Goal: Information Seeking & Learning: Find contact information

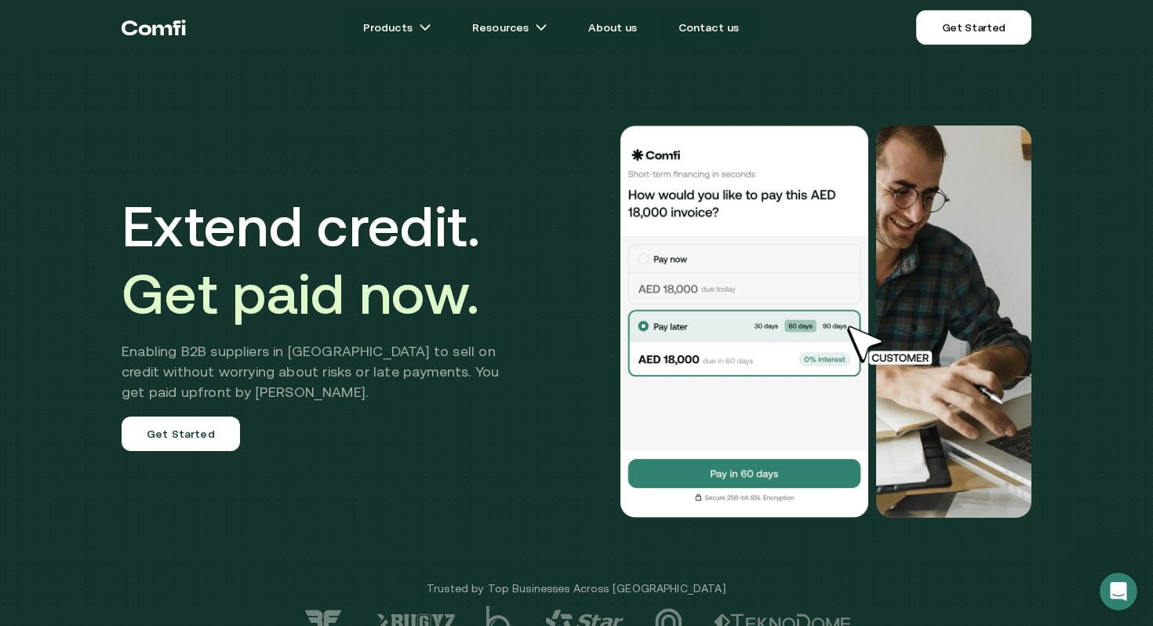
click at [1144, 265] on div "Extend credit. Get paid now. Enabling B2B suppliers in [GEOGRAPHIC_DATA] to sel…" at bounding box center [576, 332] width 1153 height 664
click at [387, 240] on h1 "Extend credit. Get paid now." at bounding box center [322, 259] width 401 height 135
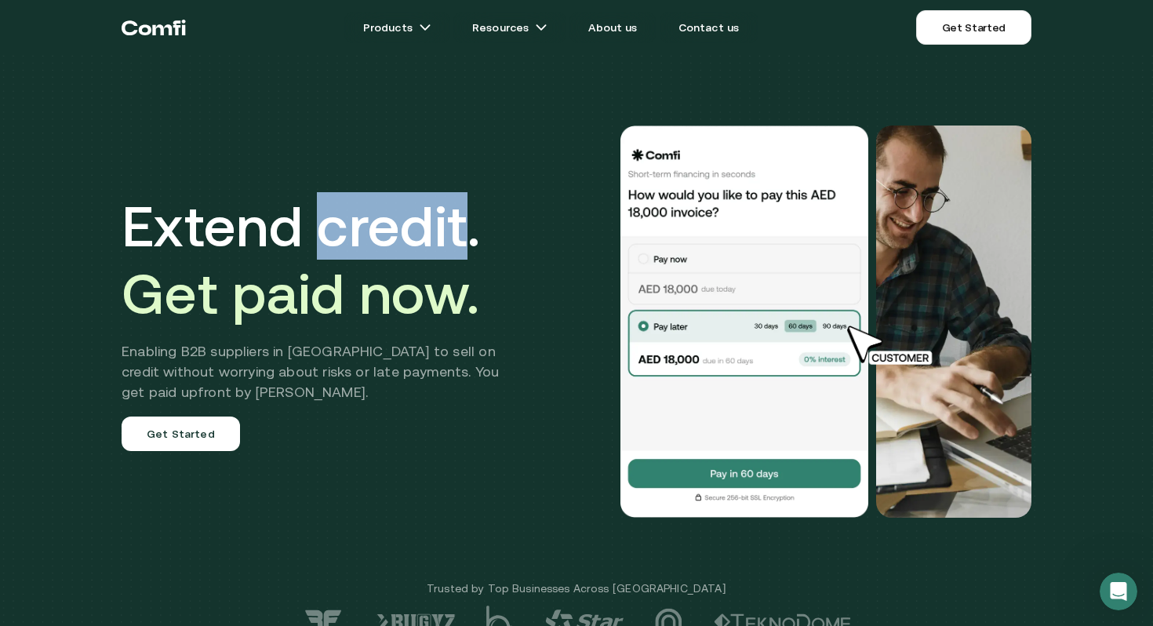
click at [387, 240] on h1 "Extend credit. Get paid now." at bounding box center [322, 259] width 401 height 135
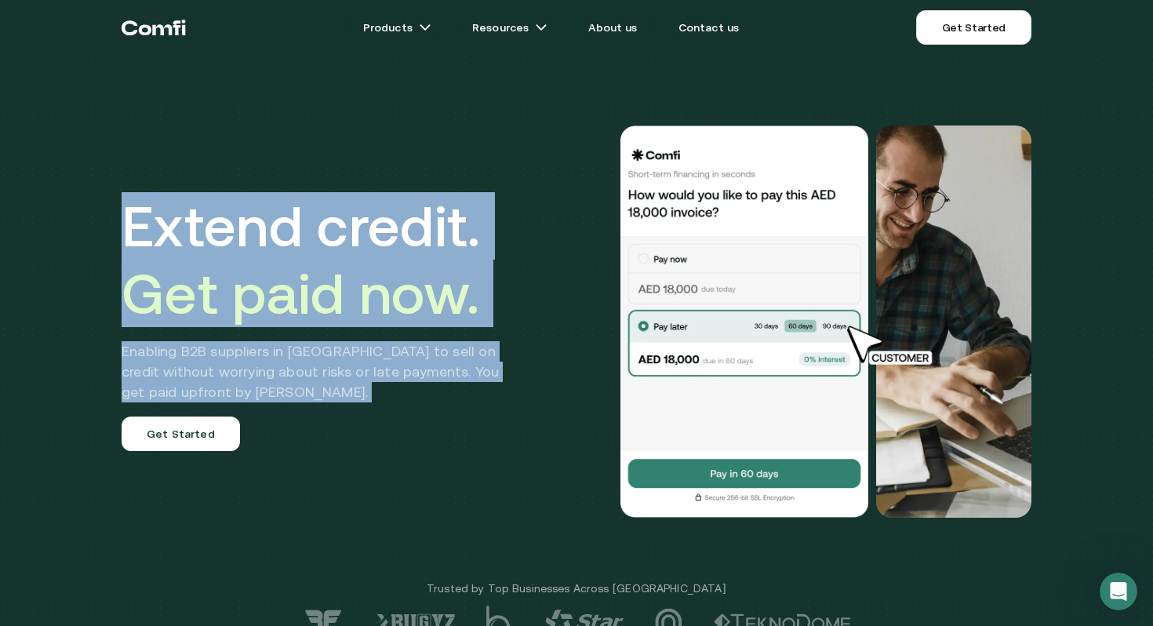
drag, startPoint x: 387, startPoint y: 240, endPoint x: 323, endPoint y: 366, distance: 141.0
click at [322, 376] on div "Extend credit. Get paid now. Enabling B2B suppliers in [GEOGRAPHIC_DATA] to sel…" at bounding box center [322, 321] width 401 height 259
click at [323, 366] on h2 "Enabling B2B suppliers in [GEOGRAPHIC_DATA] to sell on credit without worrying …" at bounding box center [322, 371] width 401 height 61
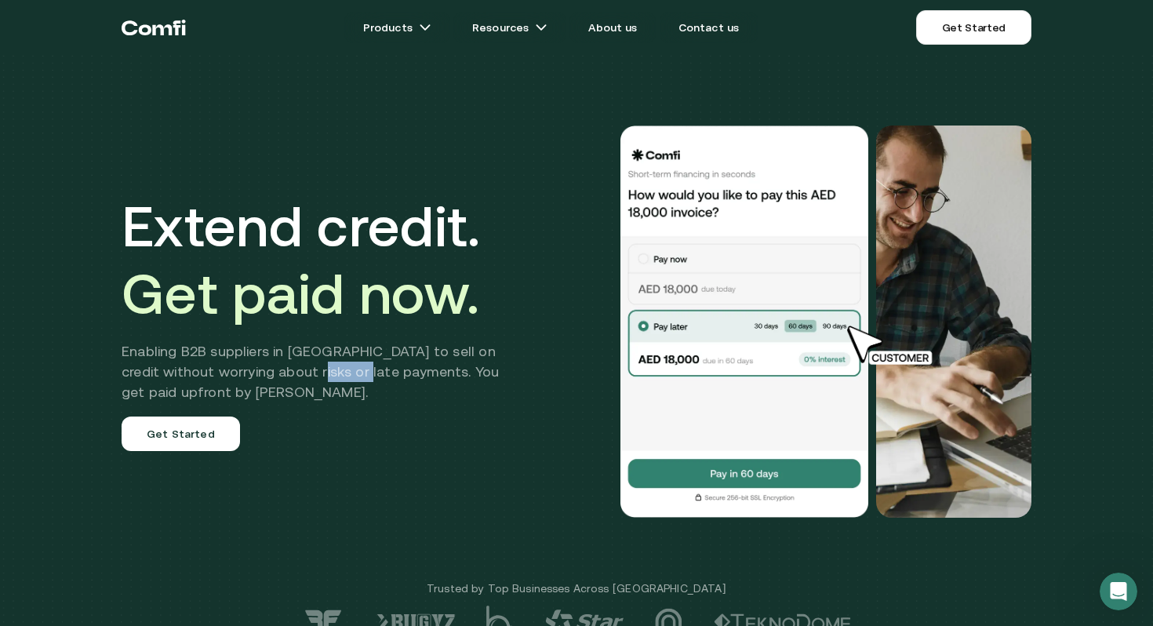
click at [324, 366] on h2 "Enabling B2B suppliers in [GEOGRAPHIC_DATA] to sell on credit without worrying …" at bounding box center [322, 371] width 401 height 61
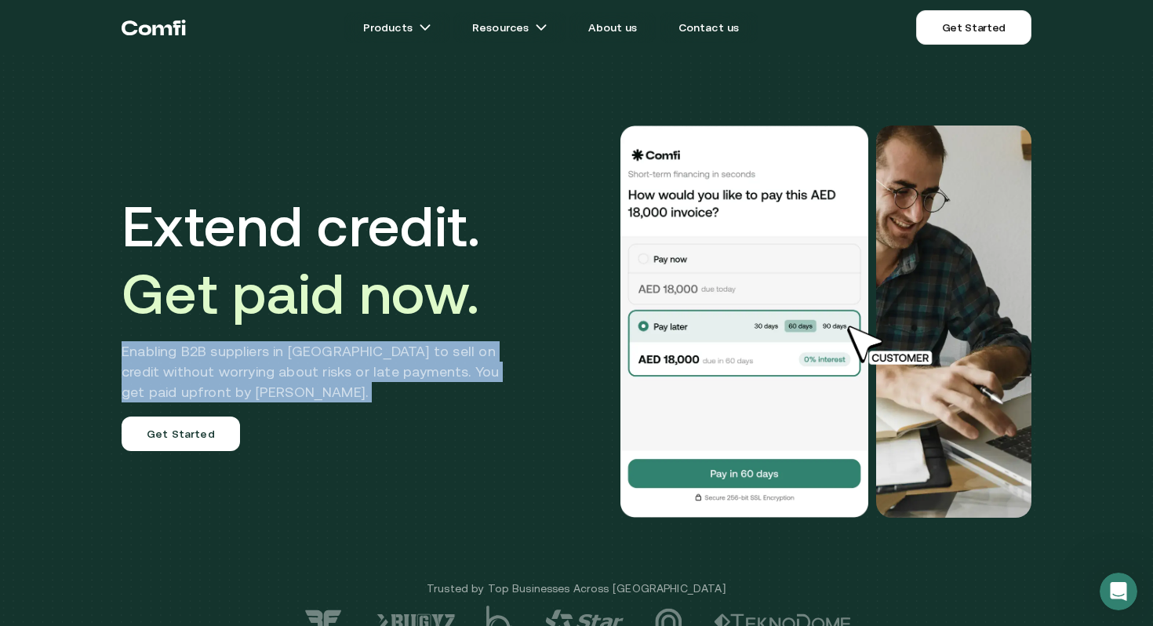
click at [324, 366] on h2 "Enabling B2B suppliers in [GEOGRAPHIC_DATA] to sell on credit without worrying …" at bounding box center [322, 371] width 401 height 61
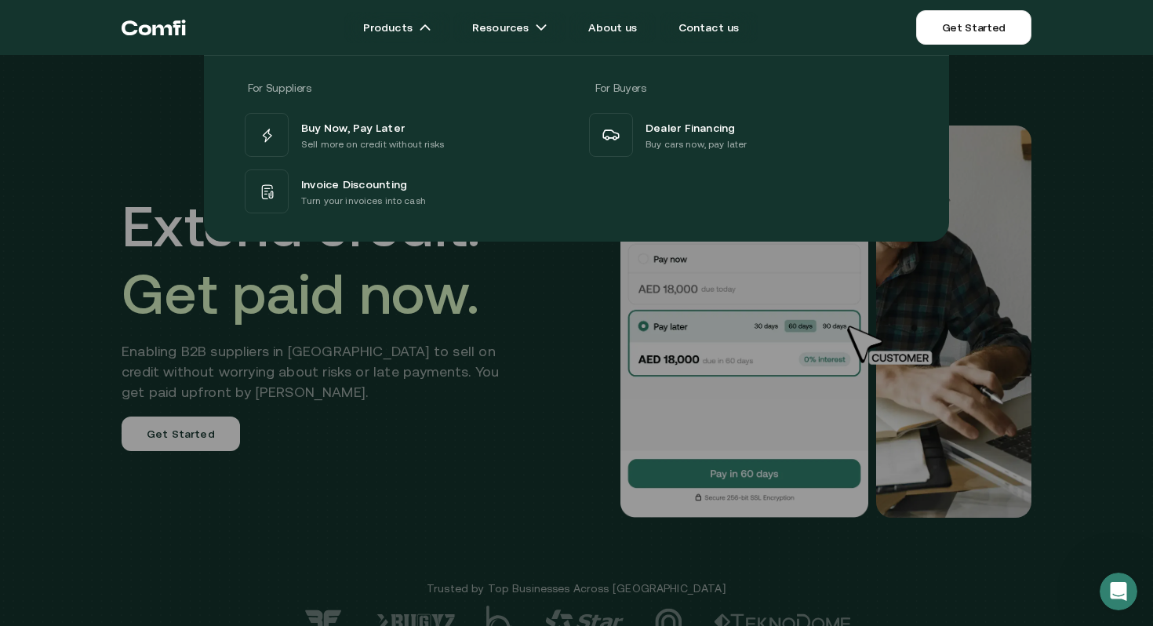
click at [504, 396] on div at bounding box center [576, 368] width 1153 height 626
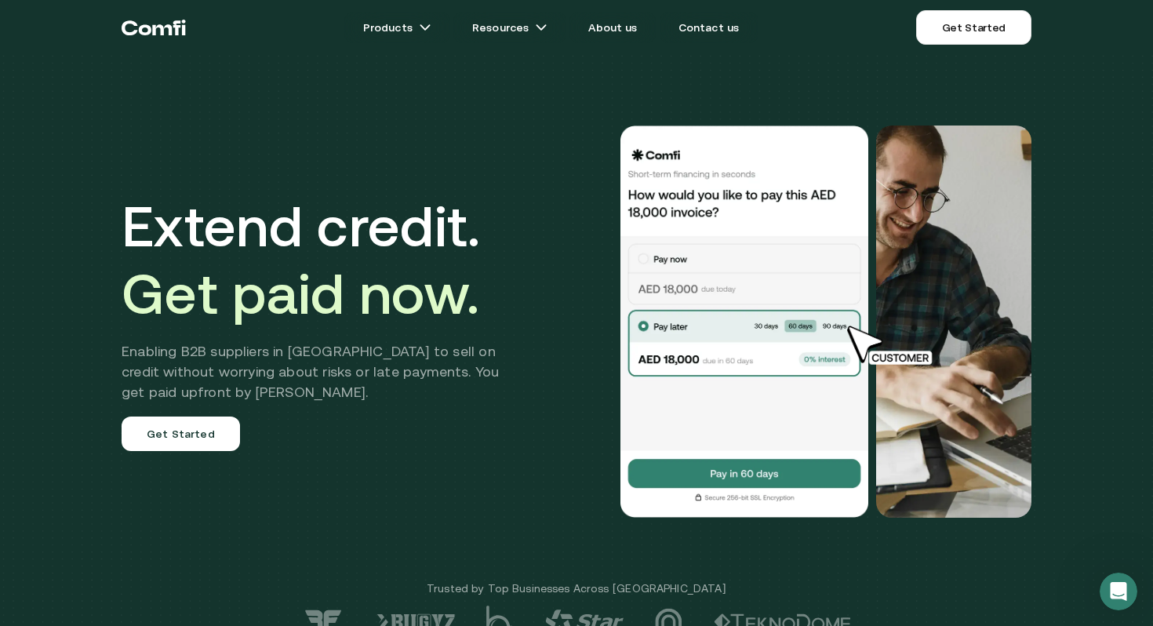
click at [489, 359] on h2 "Enabling B2B suppliers in [GEOGRAPHIC_DATA] to sell on credit without worrying …" at bounding box center [322, 371] width 401 height 61
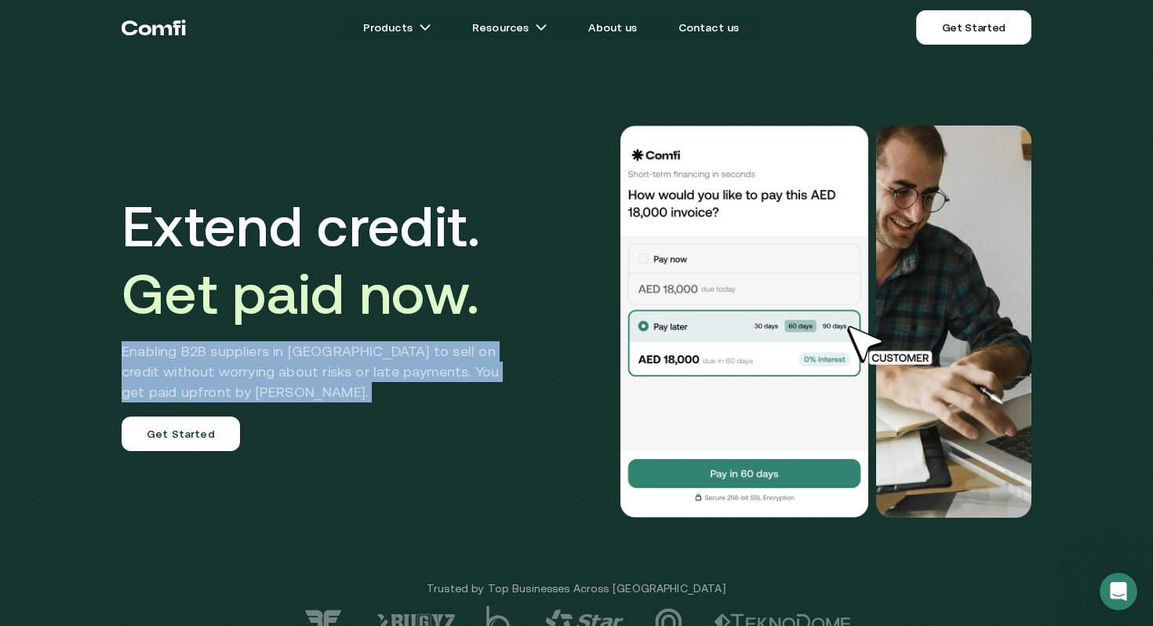
click at [489, 359] on h2 "Enabling B2B suppliers in [GEOGRAPHIC_DATA] to sell on credit without worrying …" at bounding box center [322, 371] width 401 height 61
copy h2 "Enabling B2B suppliers in [GEOGRAPHIC_DATA] to sell on credit without worrying …"
click at [715, 35] on link "Contact us" at bounding box center [709, 27] width 99 height 31
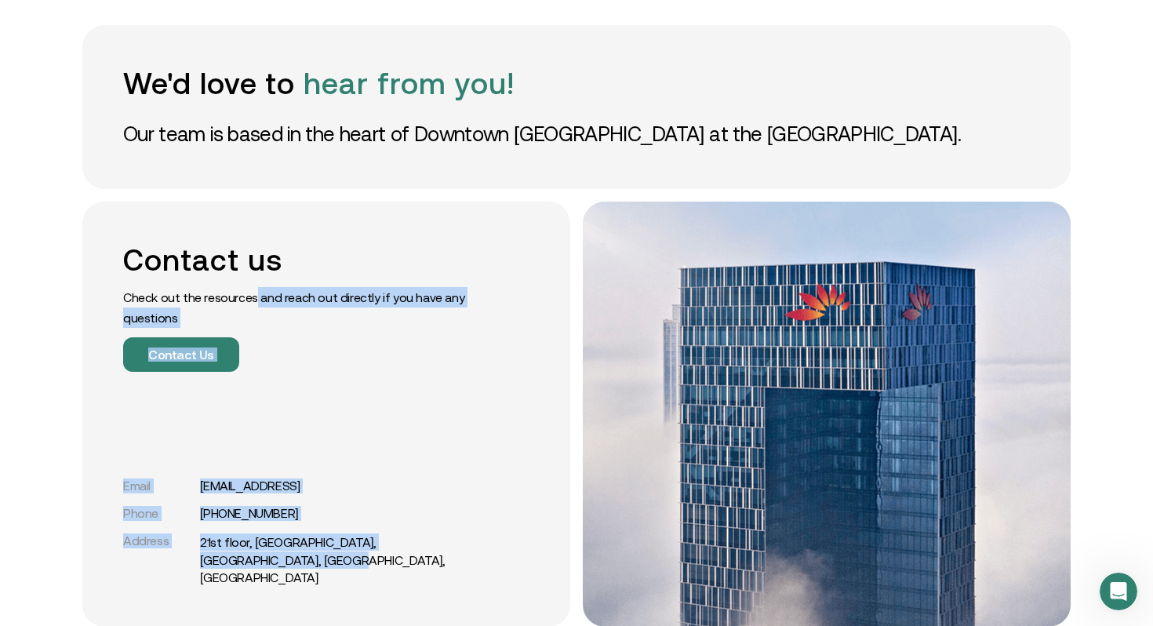
scroll to position [163, 0]
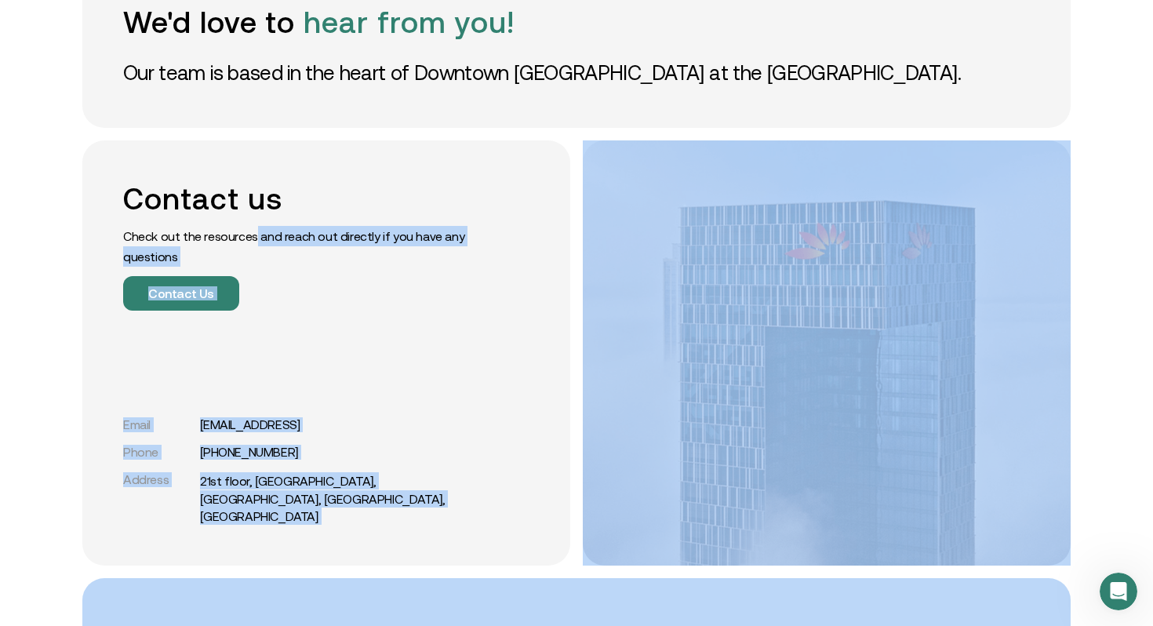
drag, startPoint x: 252, startPoint y: 398, endPoint x: 244, endPoint y: 625, distance: 227.6
click at [159, 46] on div "We'd love to hear from you! Our team is based in the heart of Downtown [GEOGRAP…" at bounding box center [577, 452] width 1020 height 1213
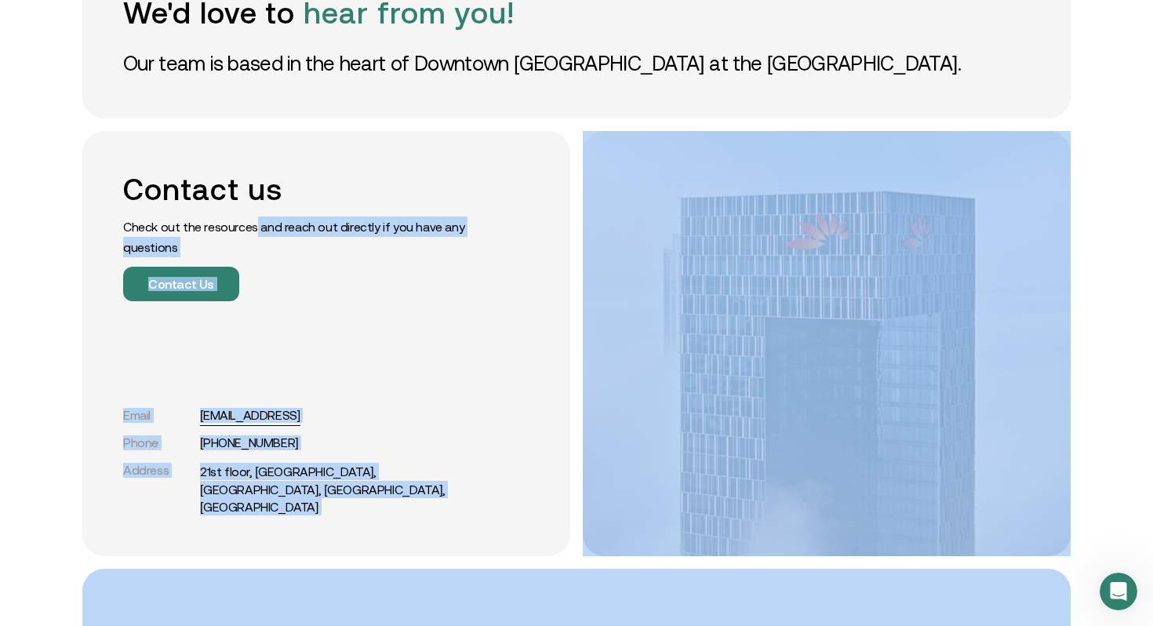
click at [246, 446] on div "Email [EMAIL_ADDRESS] Phone [PHONE_NUMBER] Address [GEOGRAPHIC_DATA]" at bounding box center [299, 462] width 353 height 108
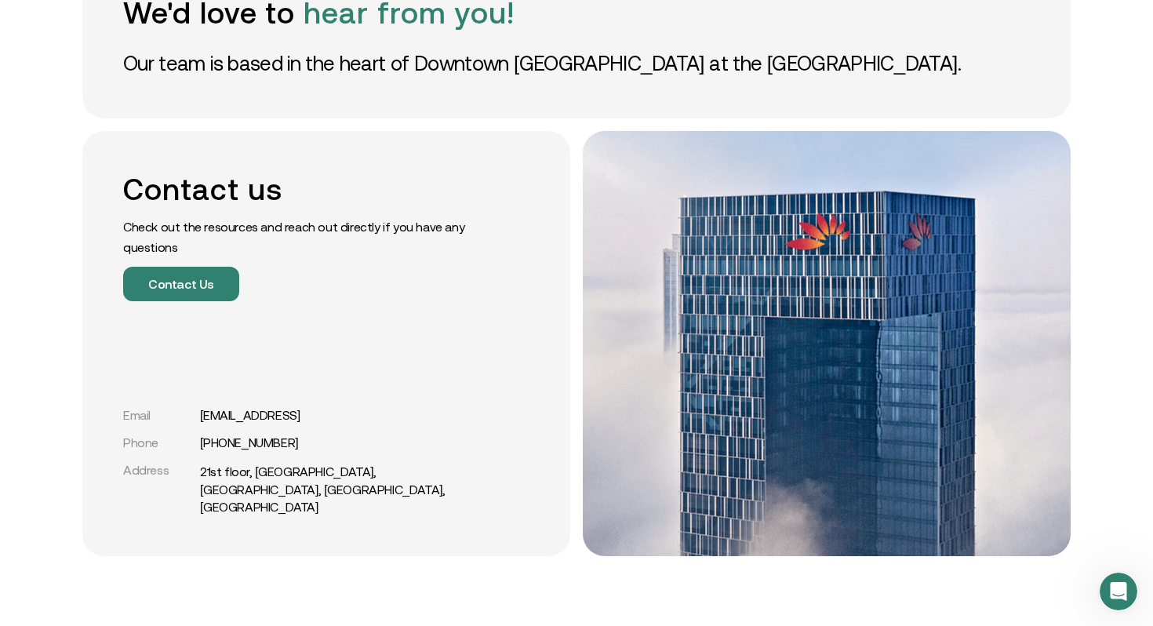
click at [342, 423] on div "Contact us Check out the resources and reach out directly if you have any quest…" at bounding box center [326, 343] width 488 height 425
drag, startPoint x: 337, startPoint y: 423, endPoint x: 208, endPoint y: 438, distance: 130.4
click at [208, 438] on div "Contact us Check out the resources and reach out directly if you have any quest…" at bounding box center [326, 343] width 488 height 425
copy link "s"
click at [326, 421] on div "Contact us Check out the resources and reach out directly if you have any quest…" at bounding box center [326, 343] width 488 height 425
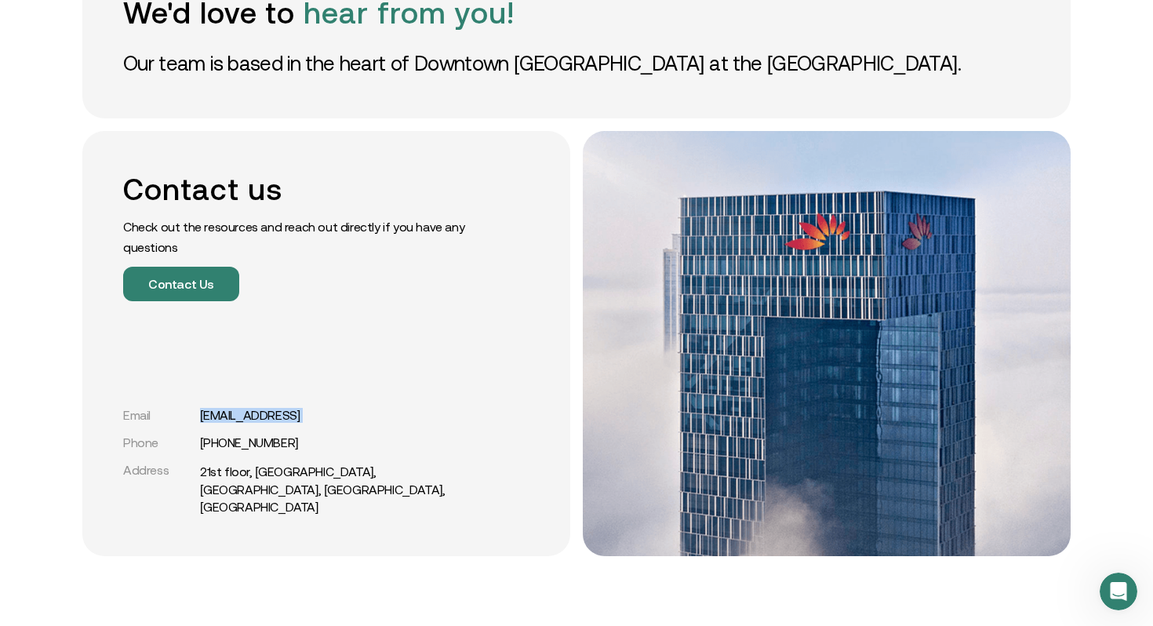
drag, startPoint x: 326, startPoint y: 421, endPoint x: 304, endPoint y: 432, distance: 24.6
click at [304, 432] on div "Contact us Check out the resources and reach out directly if you have any quest…" at bounding box center [326, 343] width 488 height 425
copy link "[EMAIL_ADDRESS]"
drag, startPoint x: 317, startPoint y: 467, endPoint x: 196, endPoint y: 460, distance: 121.0
click at [196, 460] on div "Email [EMAIL_ADDRESS] Phone [PHONE_NUMBER] Address [GEOGRAPHIC_DATA]" at bounding box center [299, 462] width 353 height 108
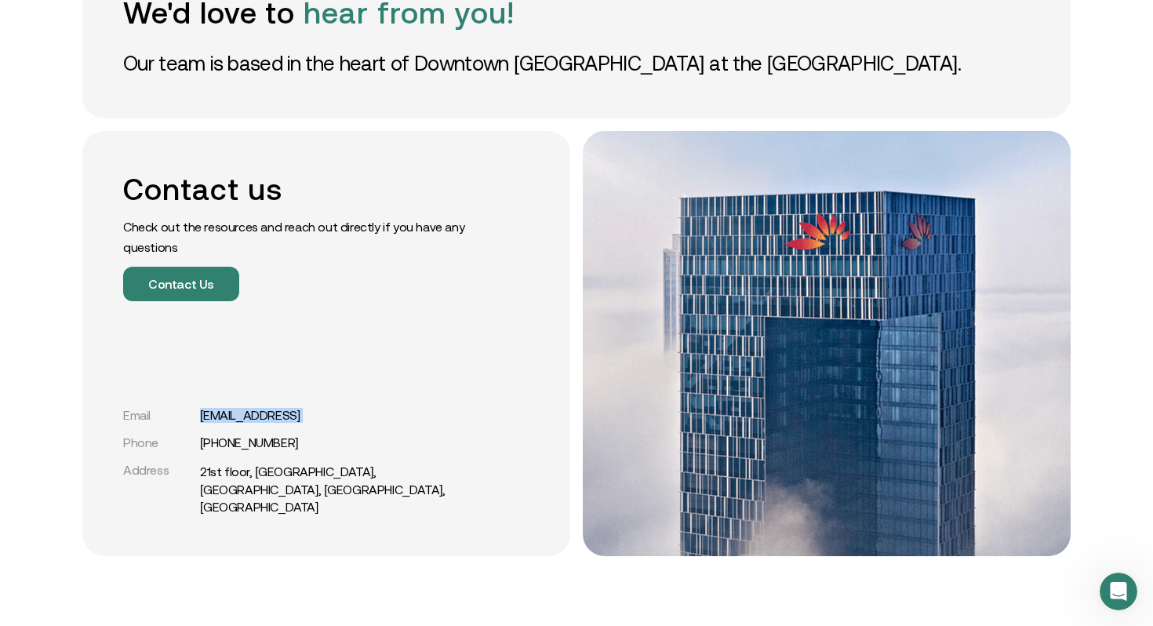
copy div "[PHONE_NUMBER]"
